Goal: Task Accomplishment & Management: Manage account settings

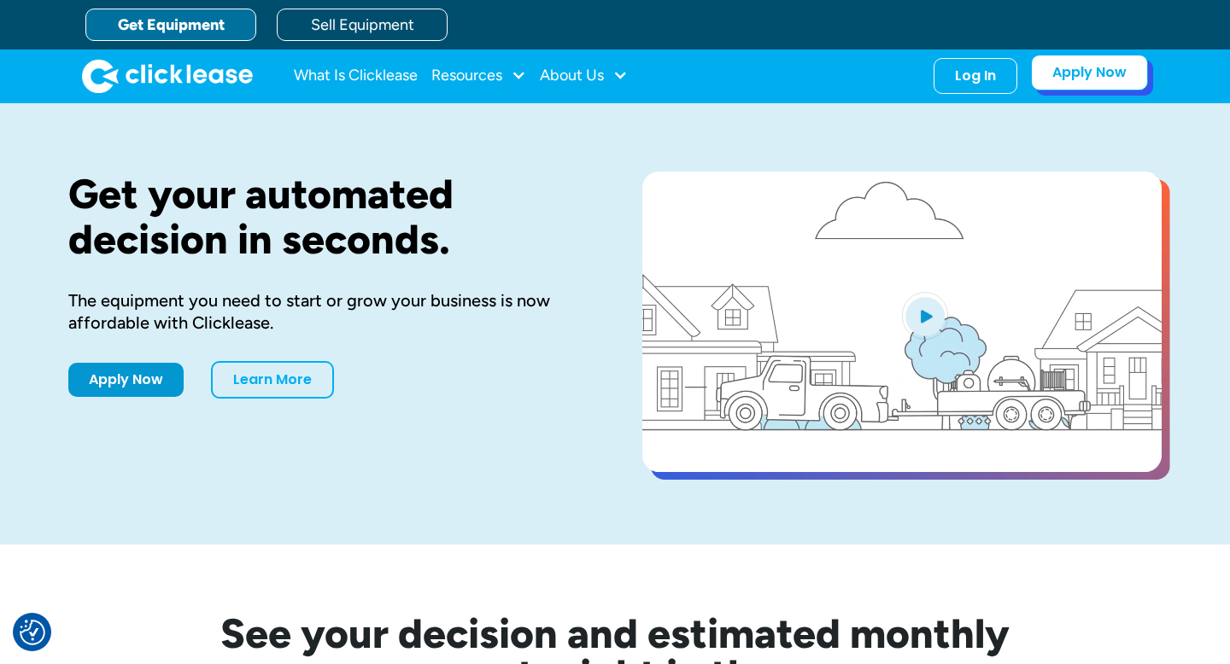
click at [1086, 79] on link "Apply Now" at bounding box center [1089, 73] width 117 height 36
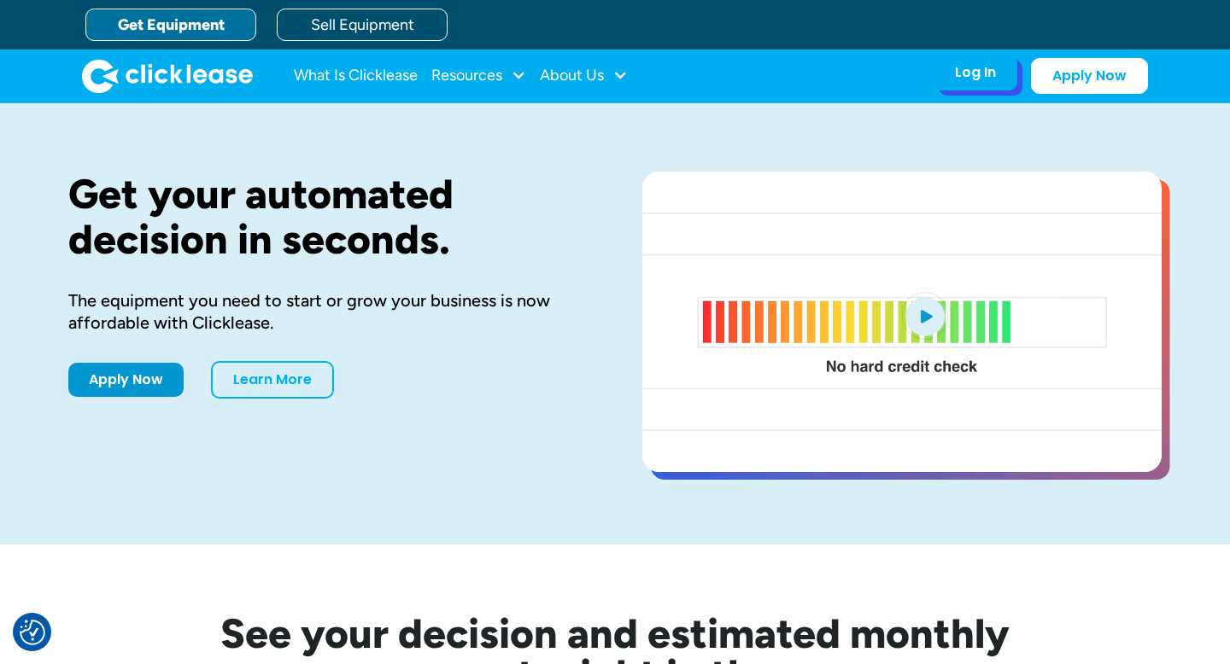
click at [963, 85] on div "Log In Account login I use Clicklease to get my equipment Partner Portal I offe…" at bounding box center [975, 73] width 84 height 36
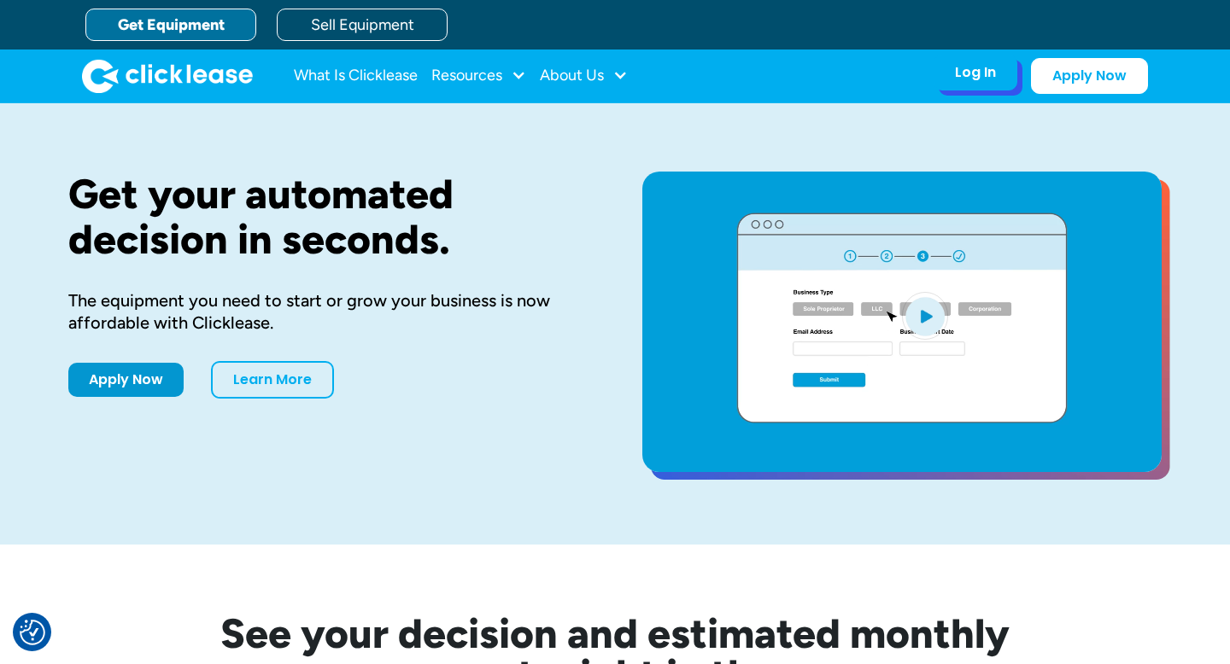
click at [966, 83] on div "Log In Account login I use Clicklease to get my equipment Partner Portal I offe…" at bounding box center [975, 73] width 84 height 36
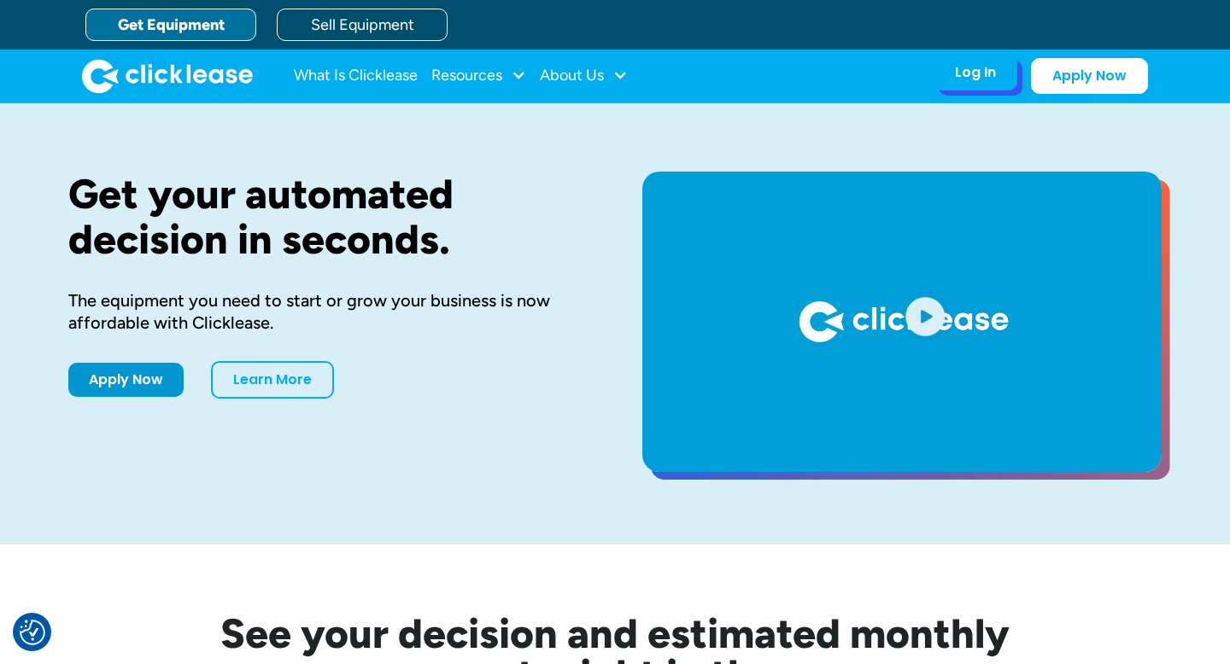
click at [974, 71] on div "Log In" at bounding box center [975, 72] width 41 height 17
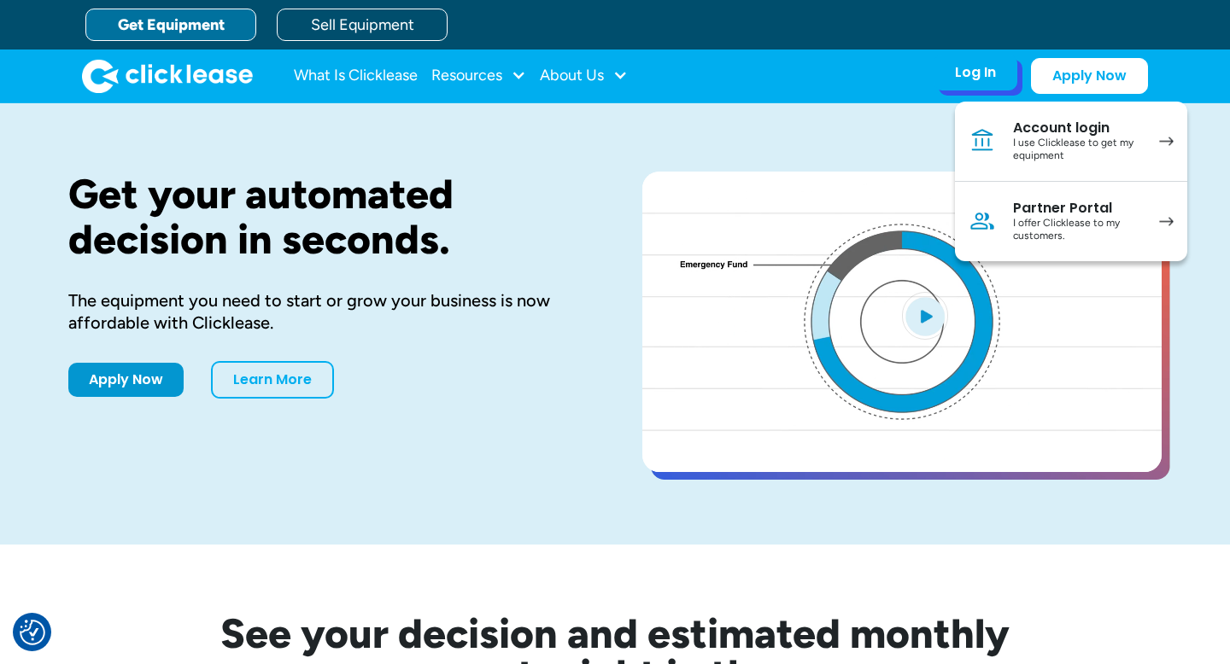
click at [1009, 154] on link "Account login I use Clicklease to get my equipment" at bounding box center [1071, 142] width 232 height 80
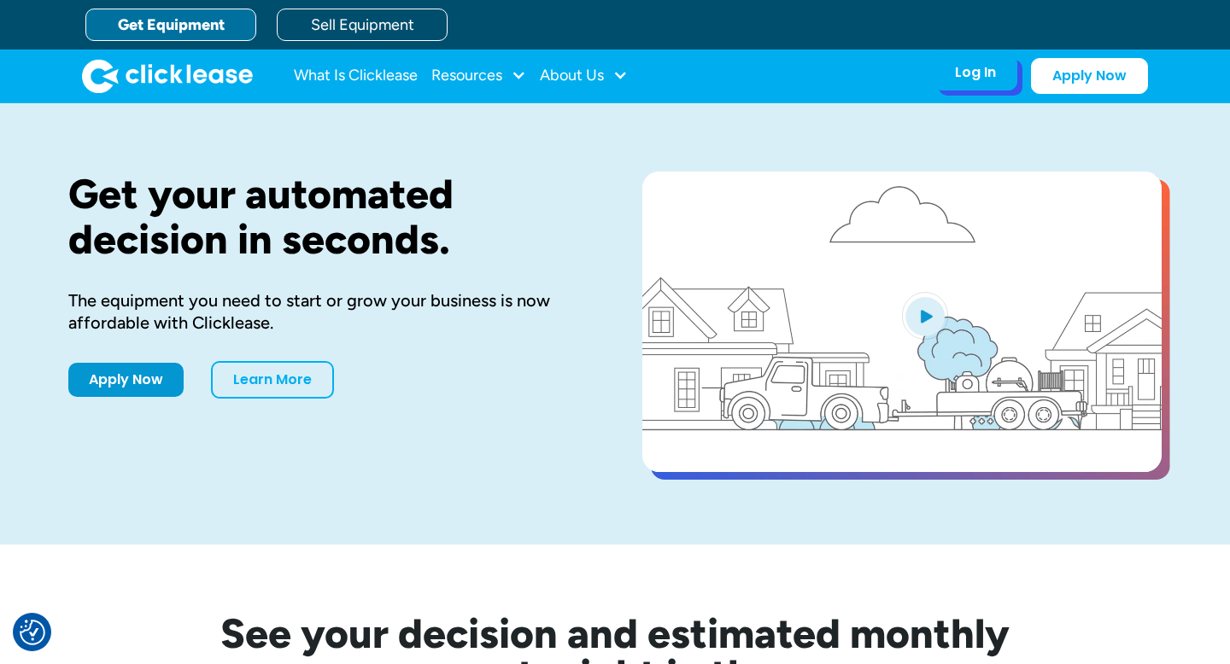
click at [978, 78] on div "Log In" at bounding box center [975, 72] width 41 height 17
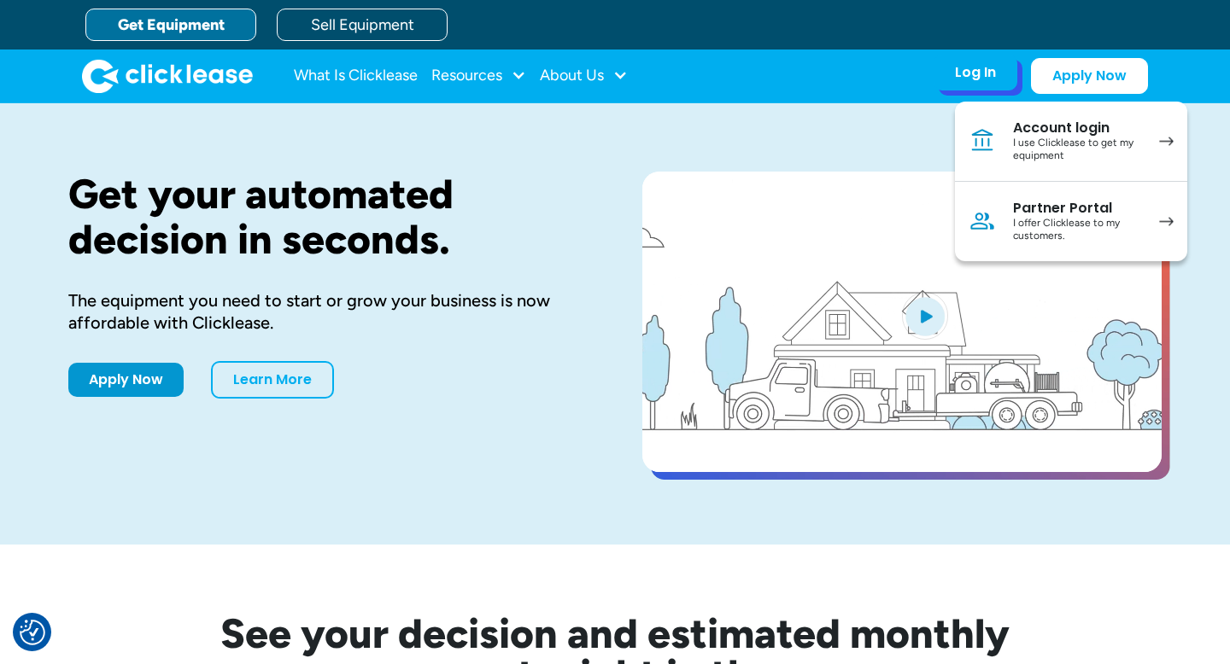
click at [1015, 227] on div "I offer Clicklease to my customers." at bounding box center [1077, 230] width 129 height 26
